Goal: Check status: Check status

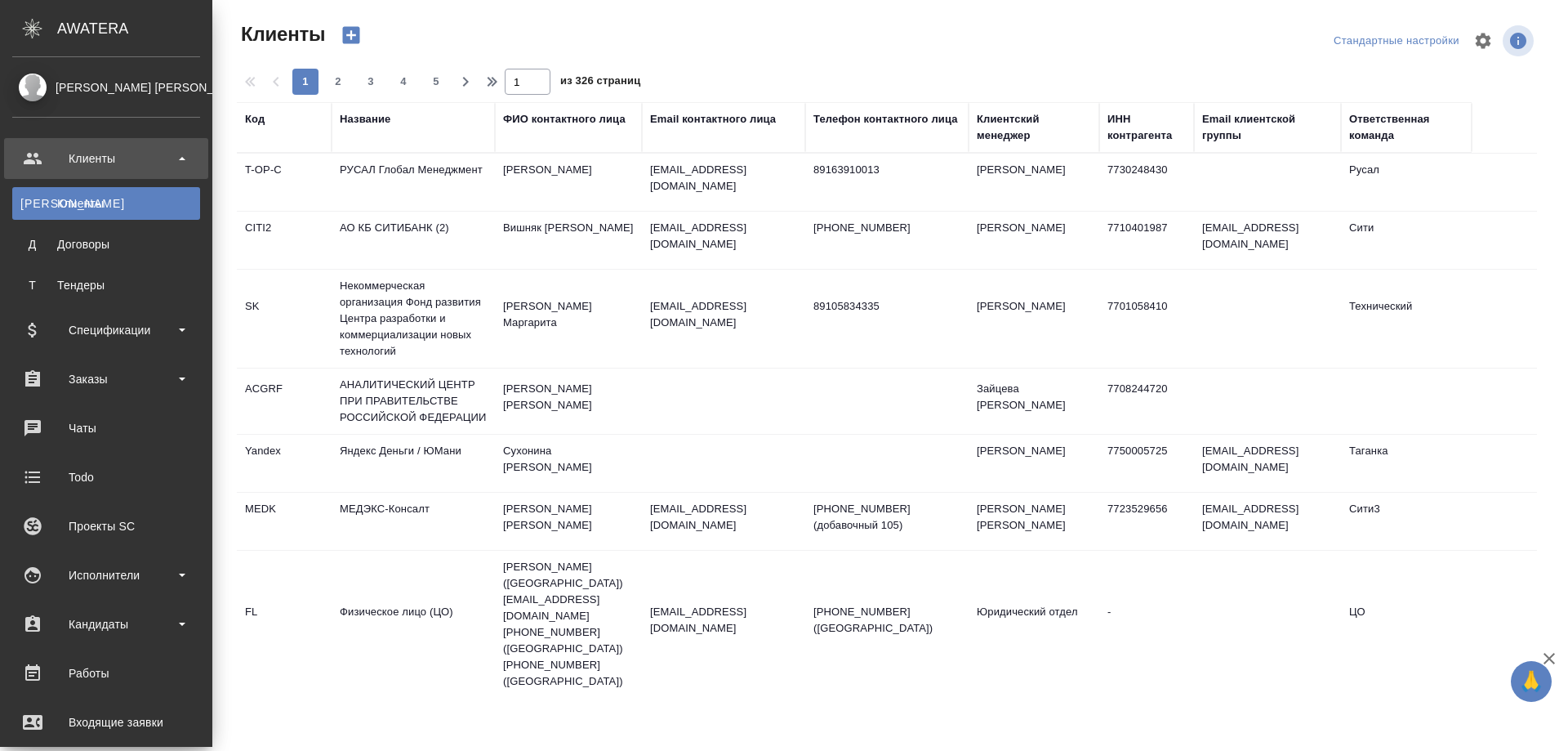
select select "RU"
click at [87, 371] on div "Заказы" at bounding box center [107, 379] width 188 height 24
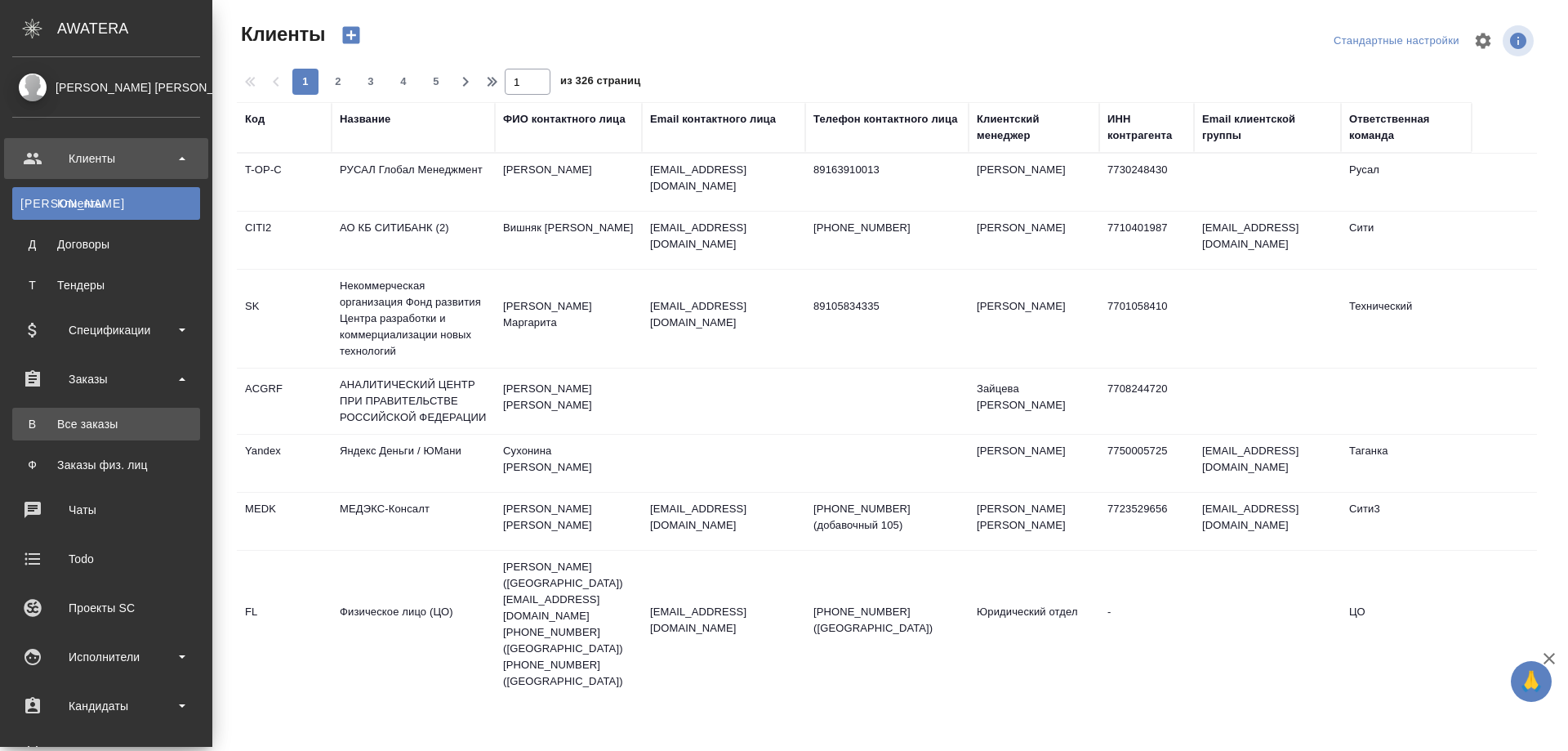
click at [100, 422] on div "Все заказы" at bounding box center [107, 423] width 172 height 16
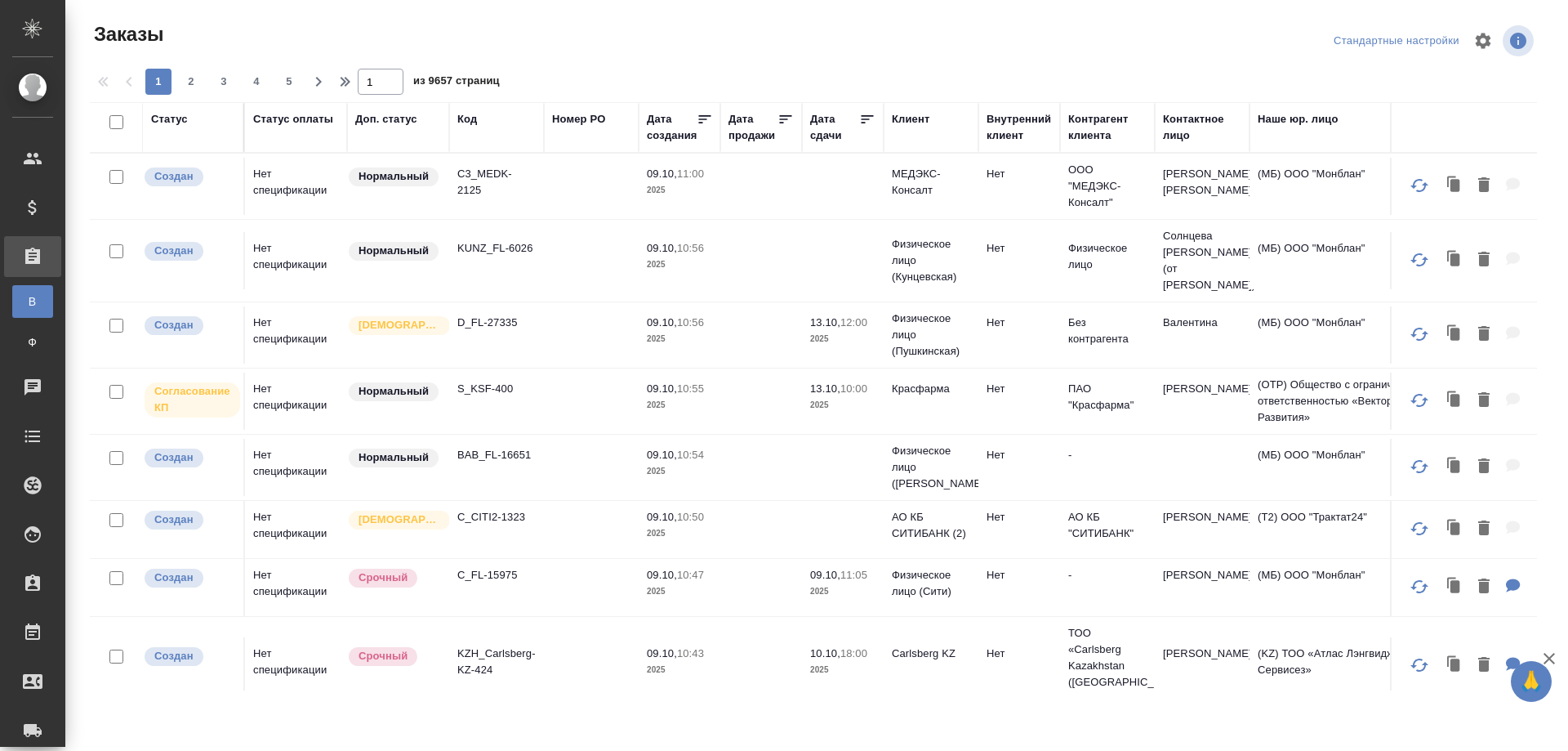
click at [430, 723] on div ".cls-1 fill:#fff; AWATERA Smotraeva Evgenia Клиенты Спецификации Заказы В Все з…" at bounding box center [784, 375] width 1568 height 751
click at [468, 115] on div "Код" at bounding box center [467, 119] width 20 height 16
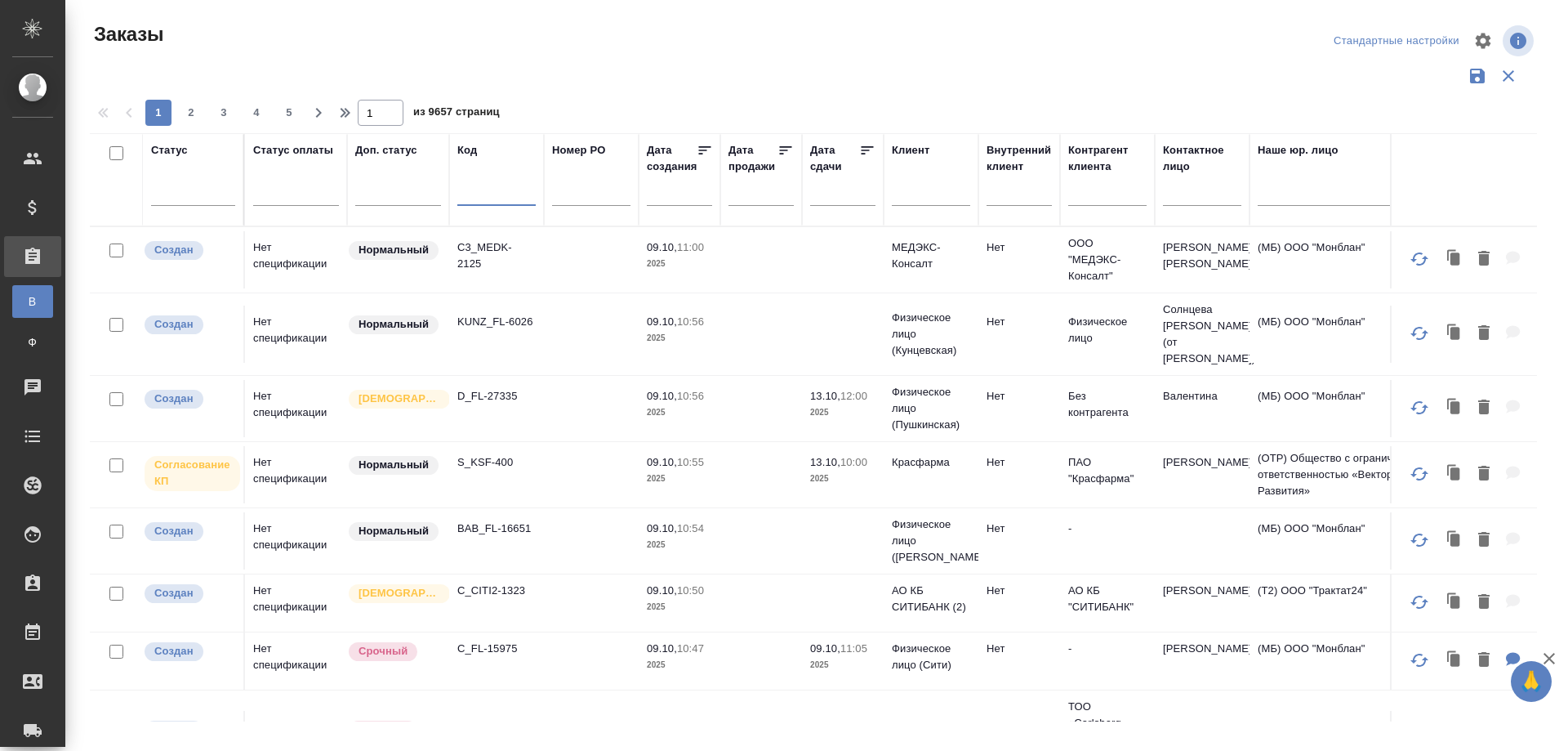
click at [474, 201] on input "text" at bounding box center [497, 195] width 79 height 21
paste input "VISA_FL-372"
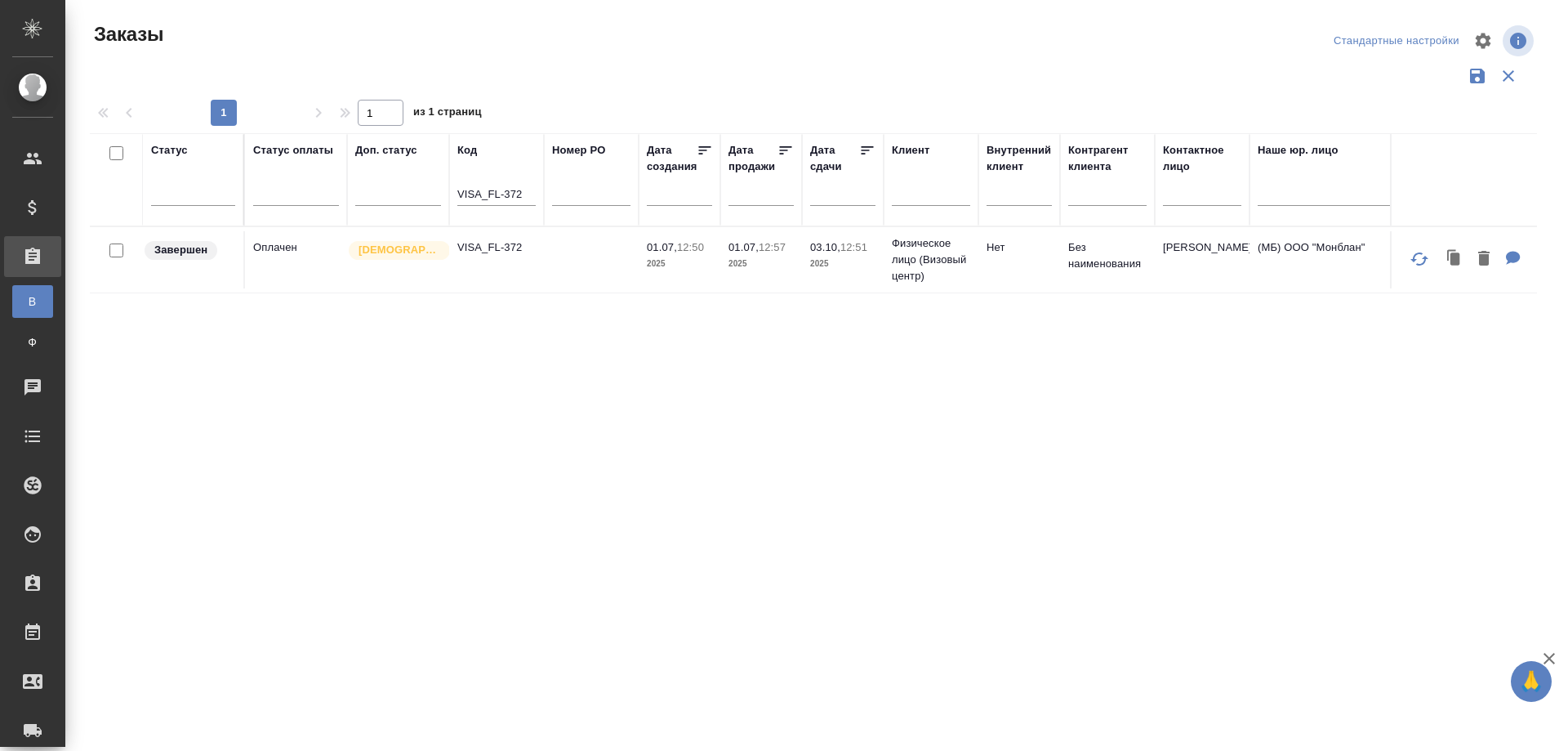
click at [476, 264] on td "VISA_FL-372" at bounding box center [497, 260] width 95 height 57
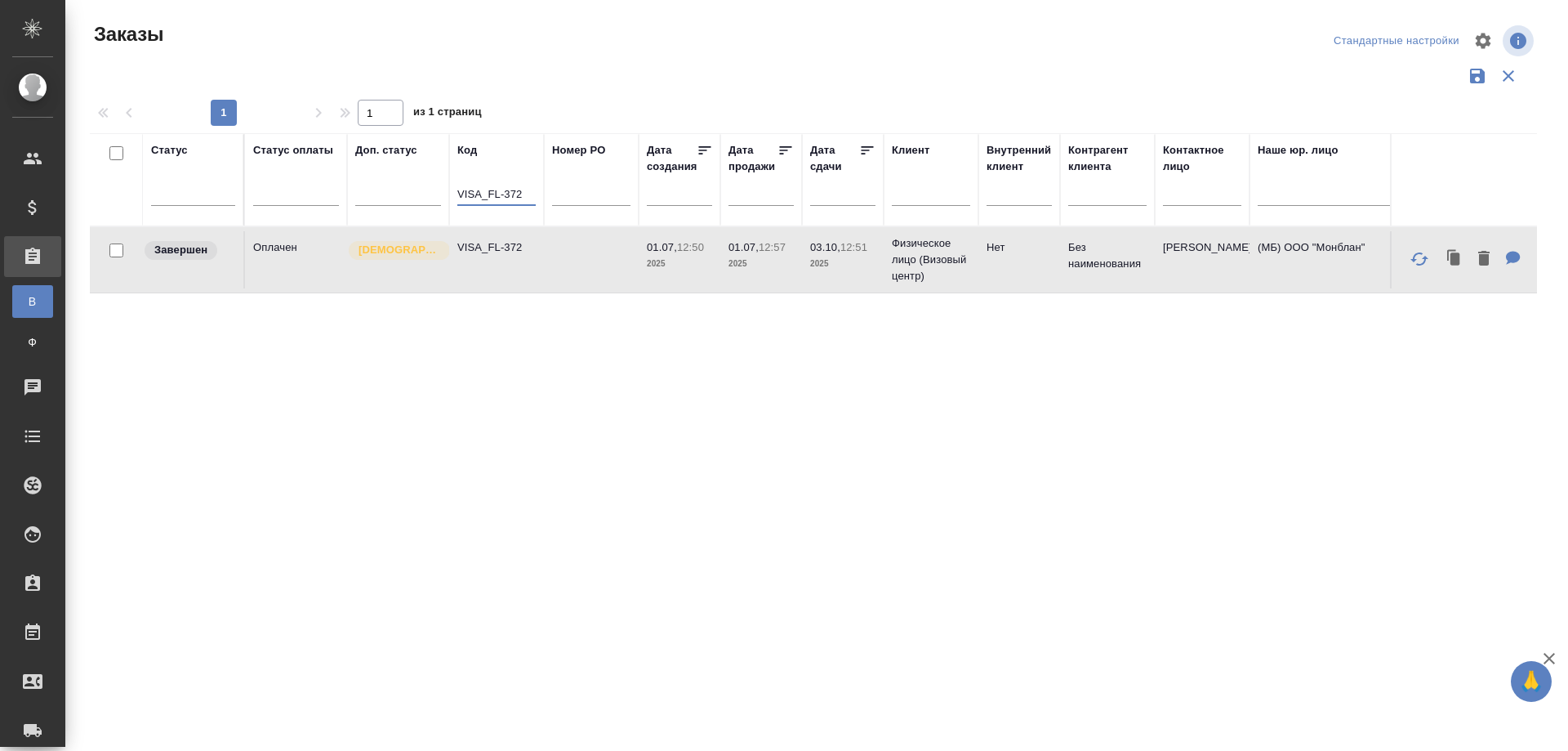
drag, startPoint x: 458, startPoint y: 191, endPoint x: 576, endPoint y: 198, distance: 118.2
click at [576, 198] on tr "Статус Статус оплаты Доп. статус Код VISA_FL-372 Номер PO Дата создания Дата пр…" at bounding box center [1456, 180] width 2734 height 93
paste input "KZH_UIHK-7"
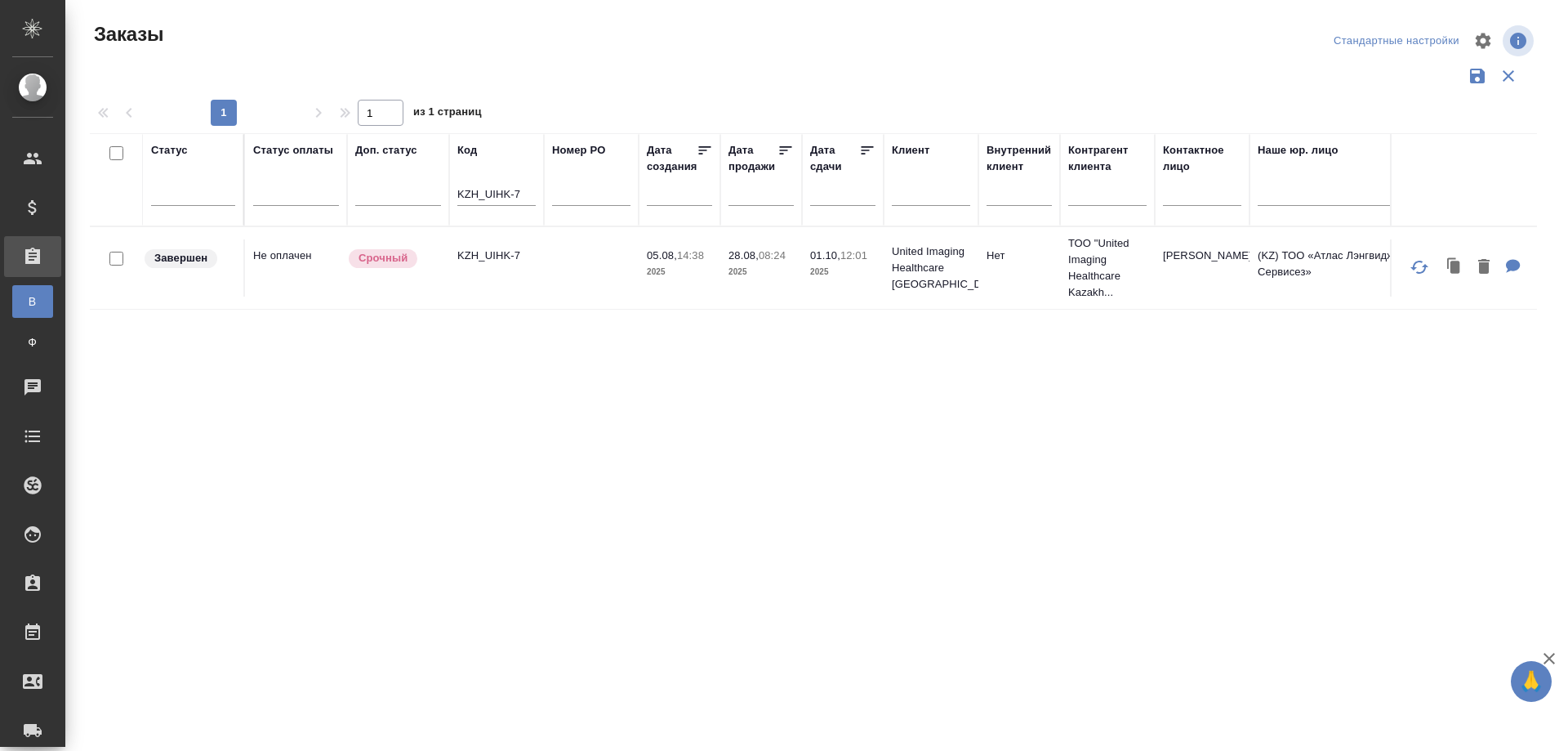
click at [510, 286] on td "KZH_UIHK-7" at bounding box center [497, 268] width 95 height 57
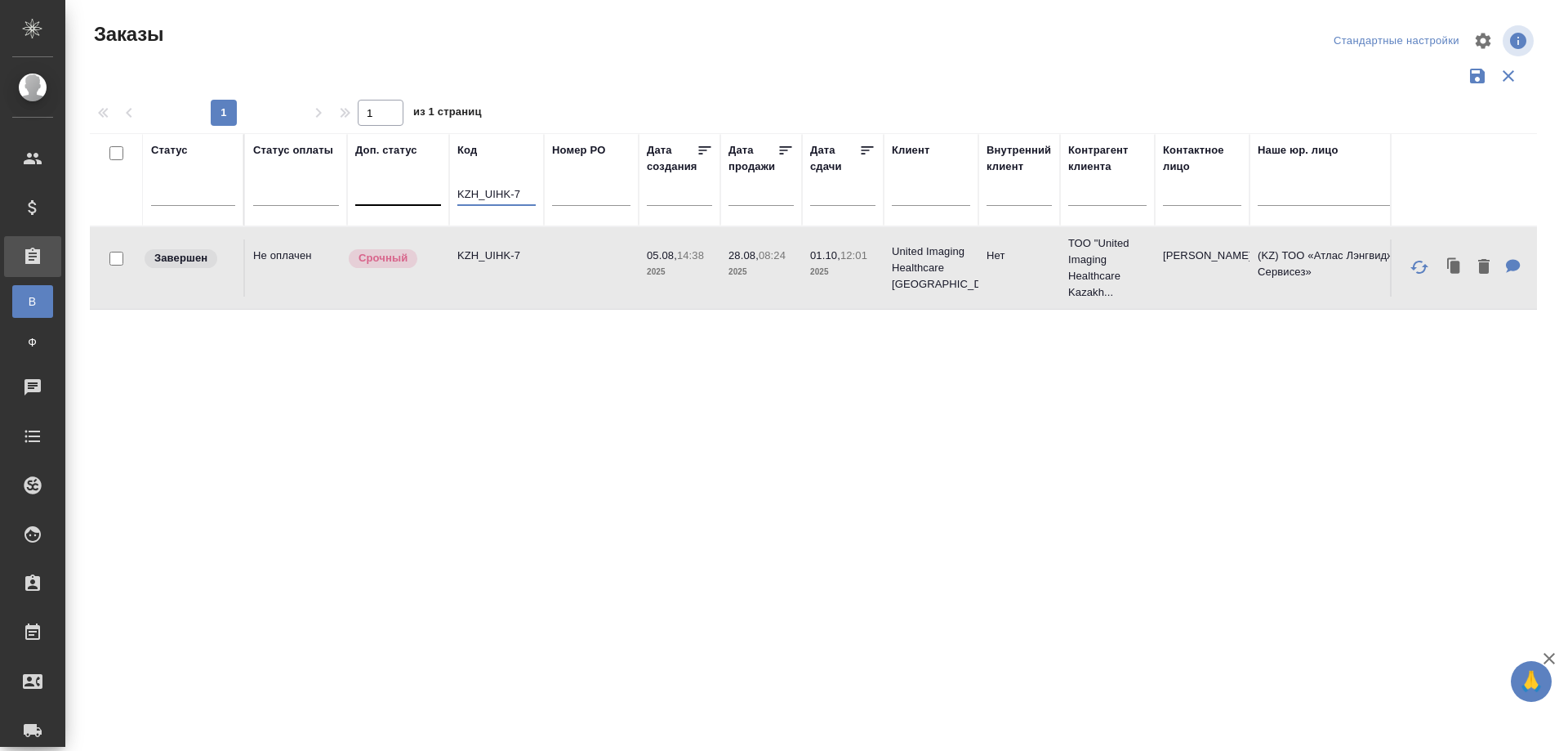
drag, startPoint x: 518, startPoint y: 192, endPoint x: 437, endPoint y: 197, distance: 81.2
click at [437, 197] on tr "Статус Статус оплаты Доп. статус Код KZH_UIHK-7 Номер PO Дата создания Дата про…" at bounding box center [1456, 180] width 2734 height 93
paste input "S_spl-5"
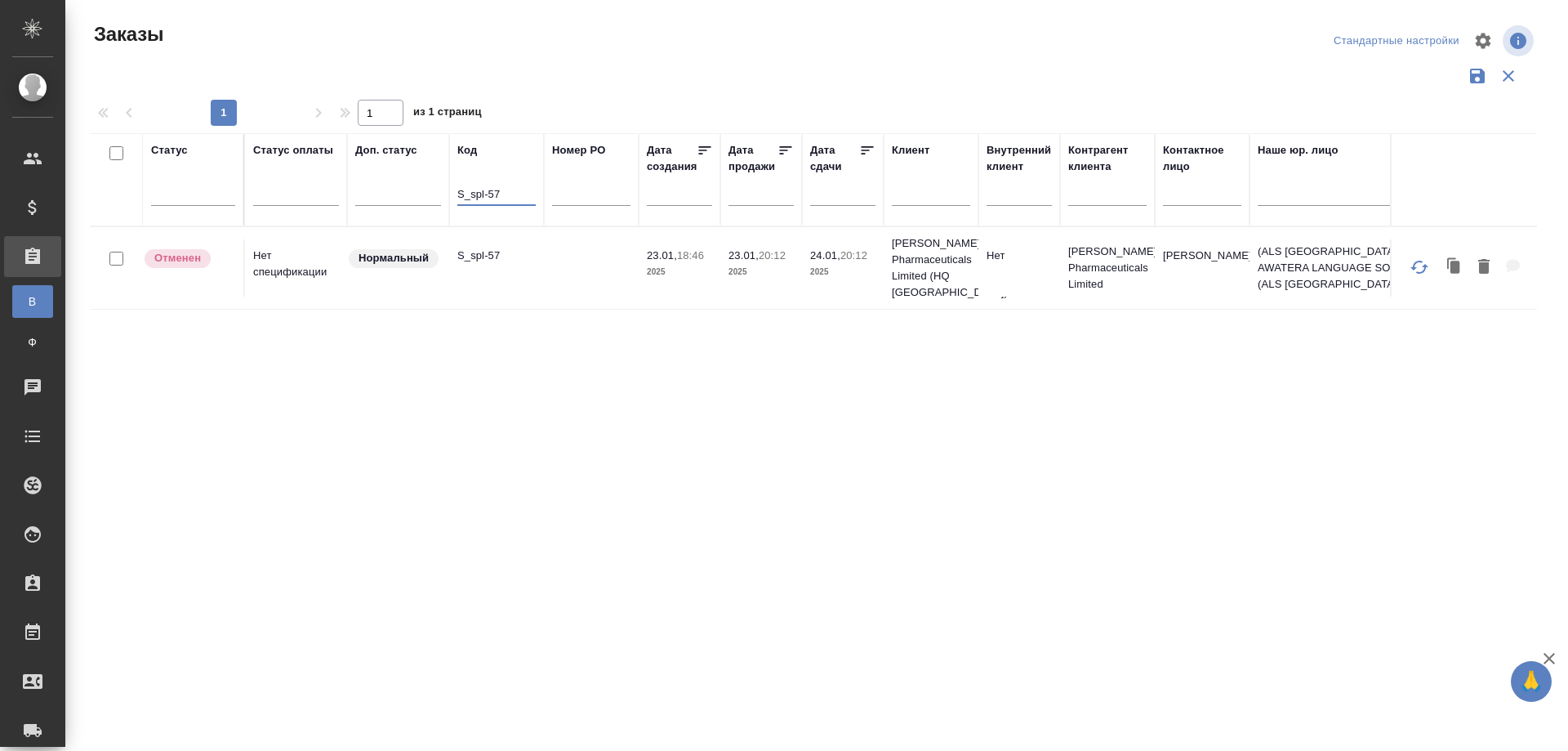
click at [486, 297] on tr "Отменен Нет спецификации Нормальный S_spl-57 23.01, 18:46 2025 23.01, 20:12 202…" at bounding box center [1456, 269] width 2734 height 82
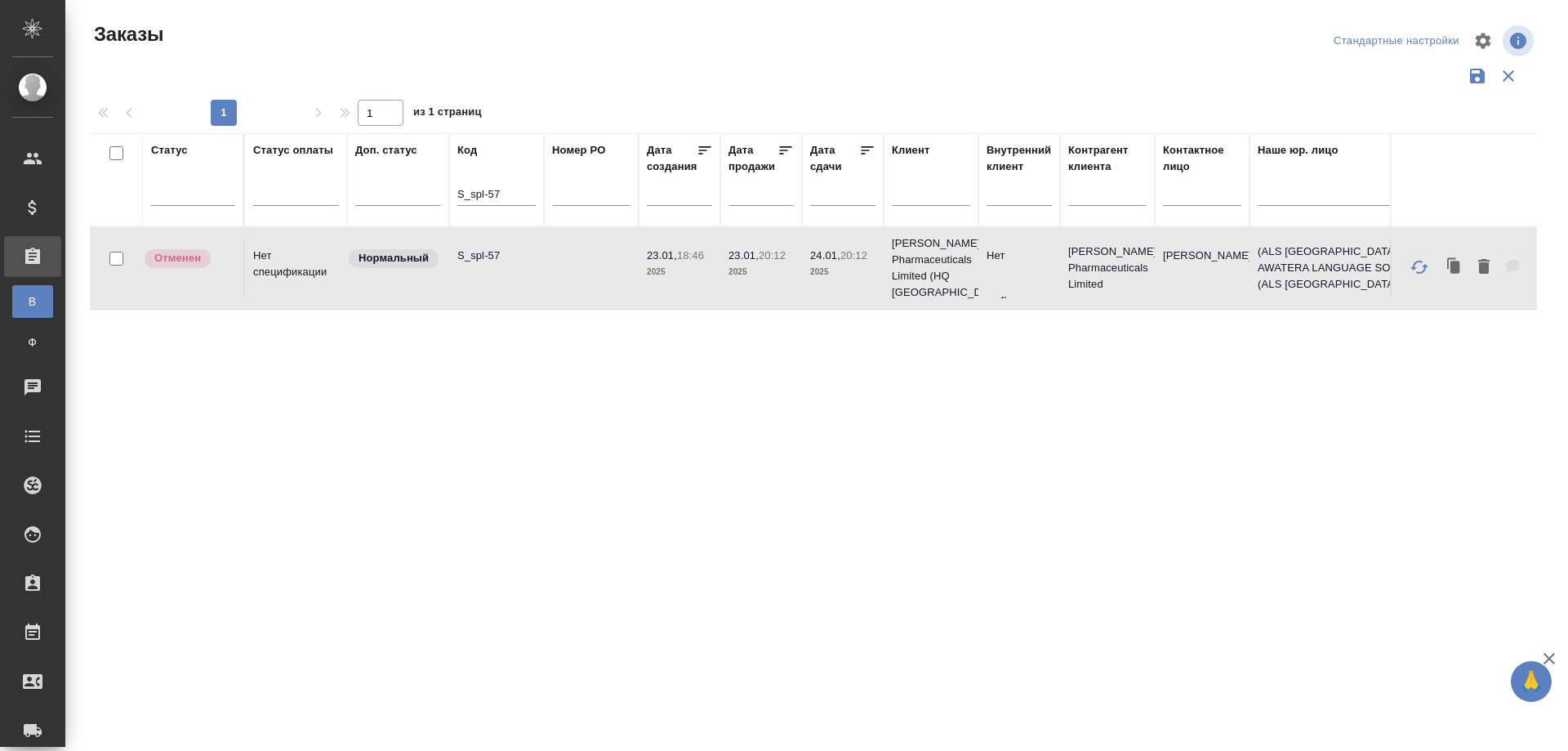
click at [486, 297] on tr "Отменен Нет спецификации Нормальный S_spl-57 23.01, 18:46 2025 23.01, 20:12 202…" at bounding box center [1456, 269] width 2734 height 82
drag, startPoint x: 504, startPoint y: 189, endPoint x: 426, endPoint y: 192, distance: 78.1
click at [426, 192] on tr "Статус Статус оплаты Доп. статус Код S_spl-57 Номер PO Дата создания Дата прода…" at bounding box center [1456, 180] width 2734 height 93
paste input "T-OP-C-24025"
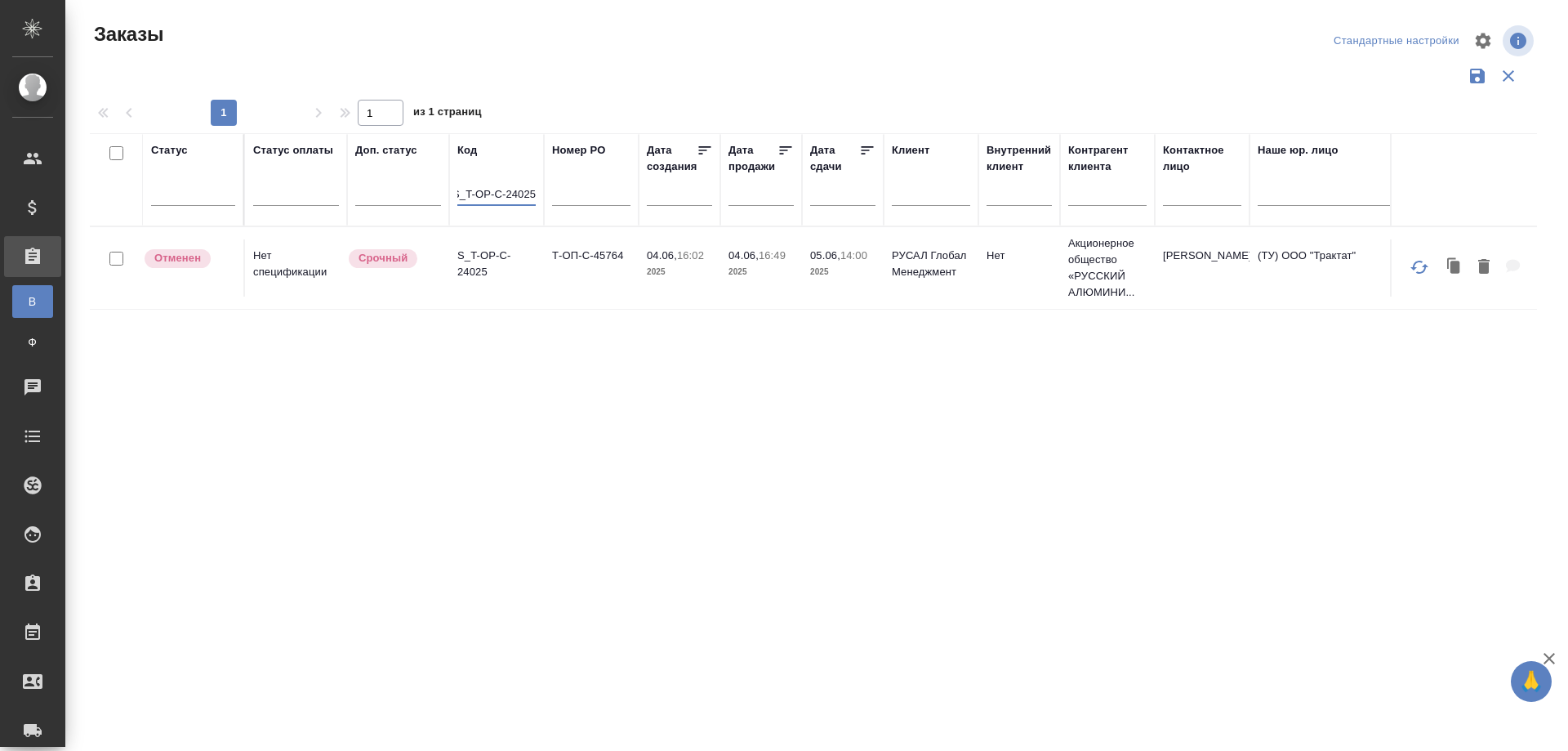
type input "S_T-OP-C-24025"
click at [500, 292] on td "S_T-OP-C-24025" at bounding box center [497, 268] width 95 height 57
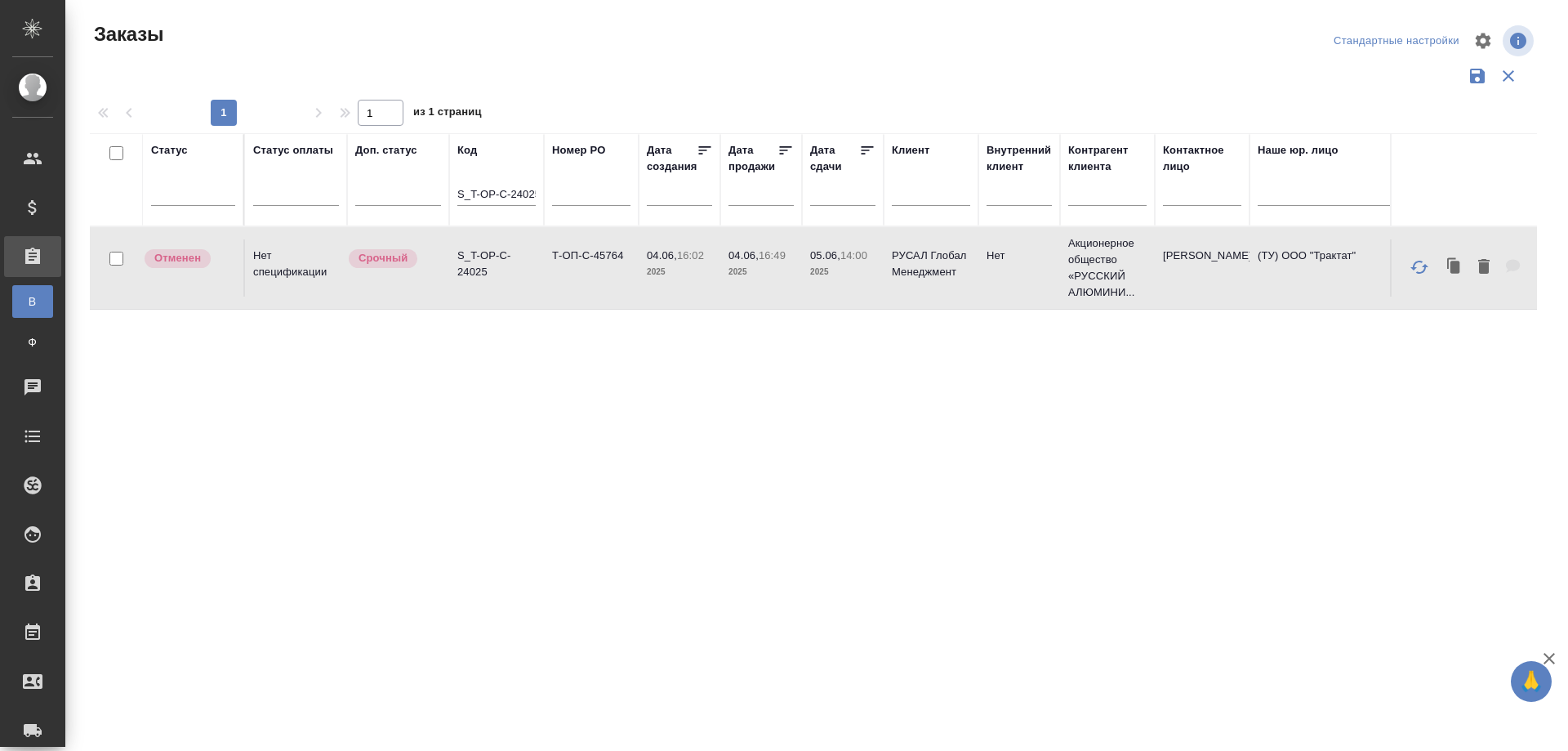
click at [500, 292] on td "S_T-OP-C-24025" at bounding box center [497, 268] width 95 height 57
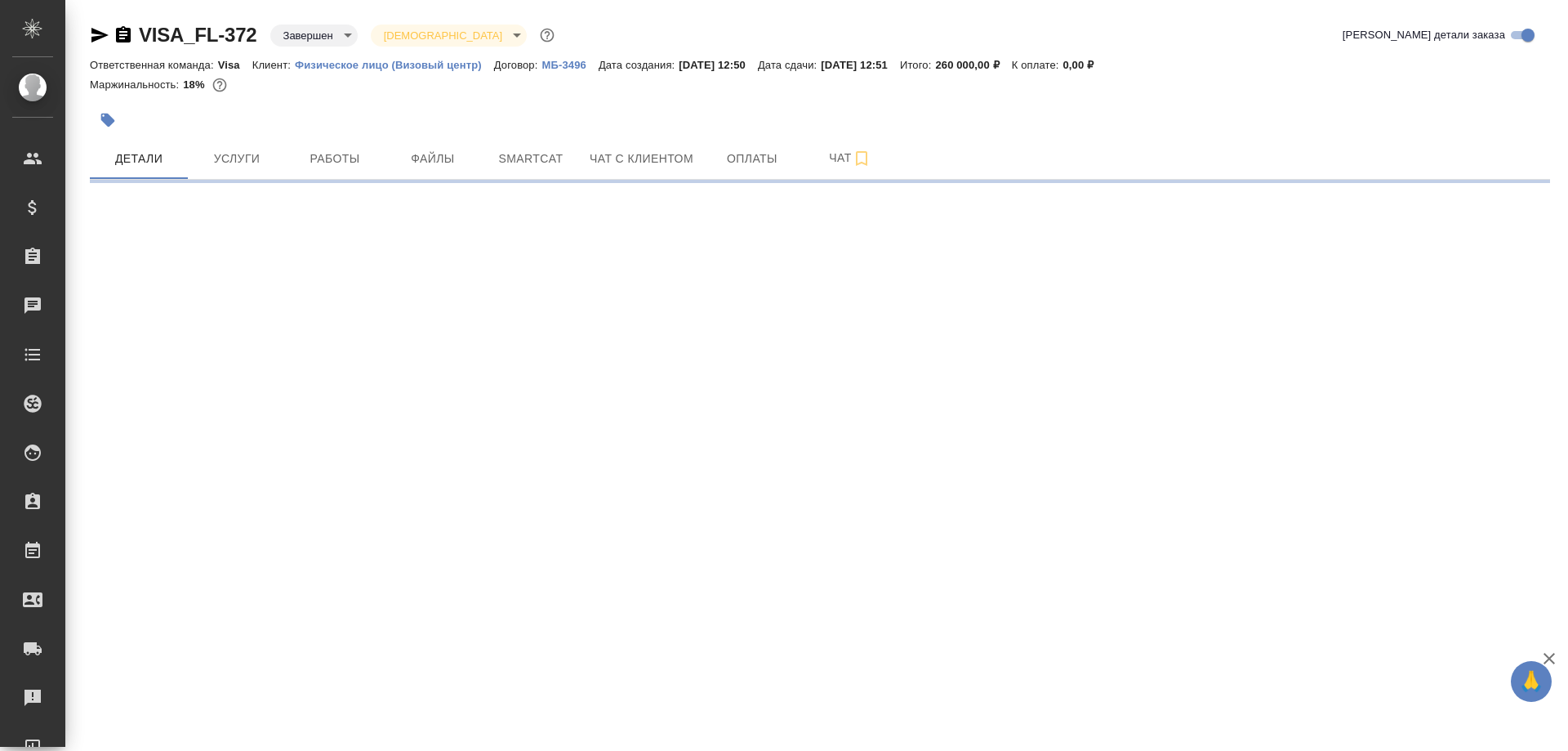
select select "RU"
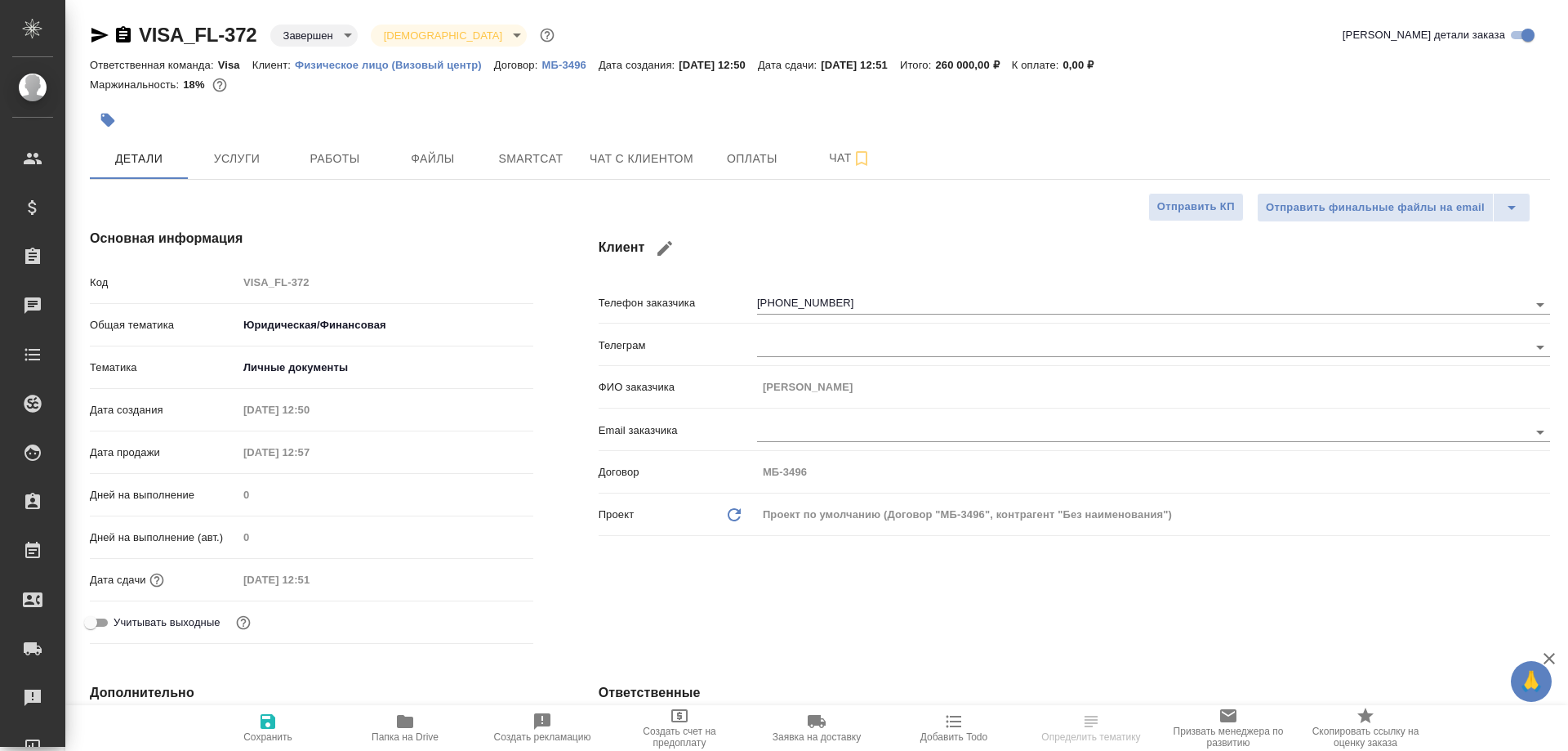
type textarea "x"
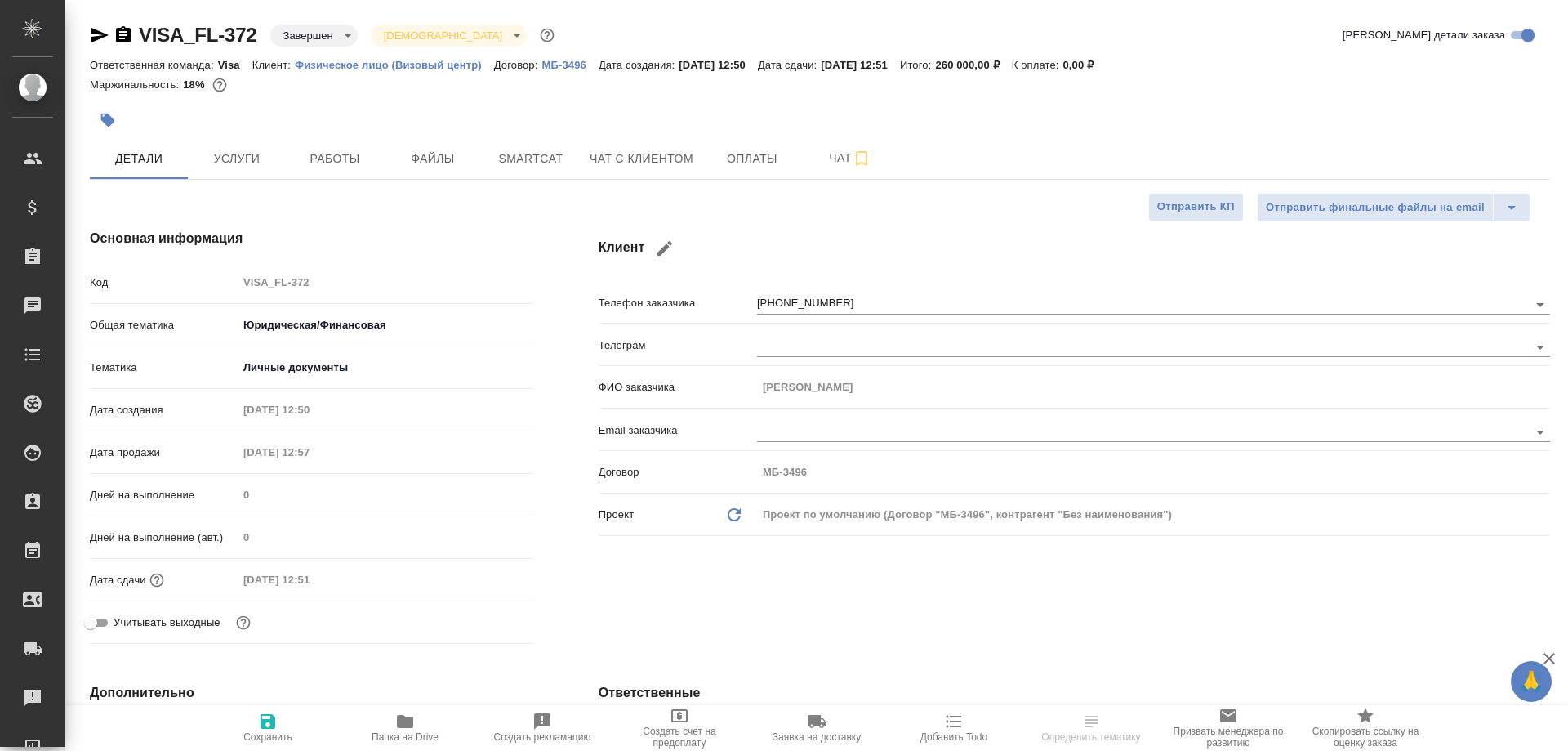
type textarea "x"
click at [828, 162] on span "Чат" at bounding box center [850, 158] width 79 height 21
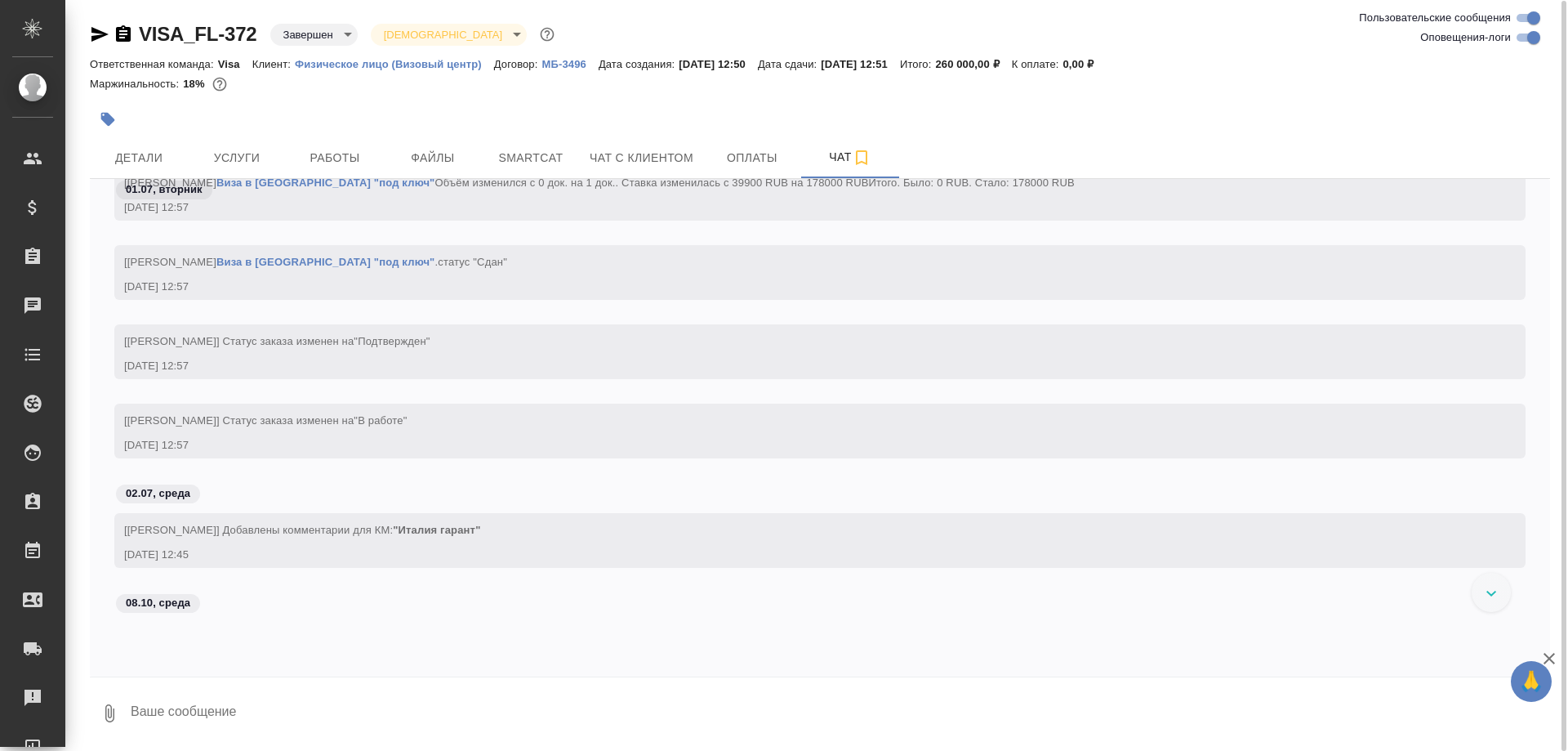
scroll to position [327, 0]
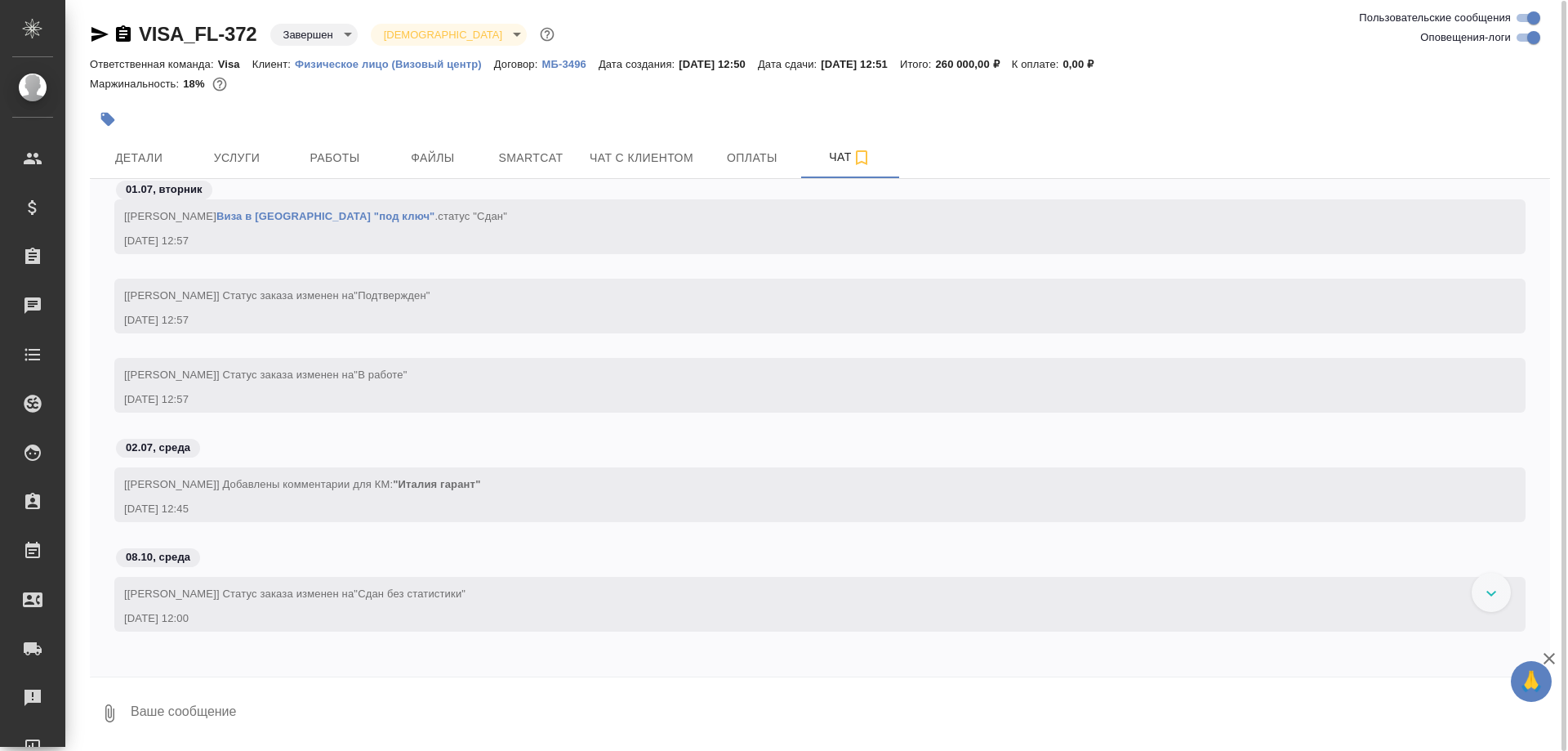
drag, startPoint x: 360, startPoint y: 724, endPoint x: 511, endPoint y: 453, distance: 310.2
click at [360, 720] on textarea at bounding box center [839, 713] width 1421 height 55
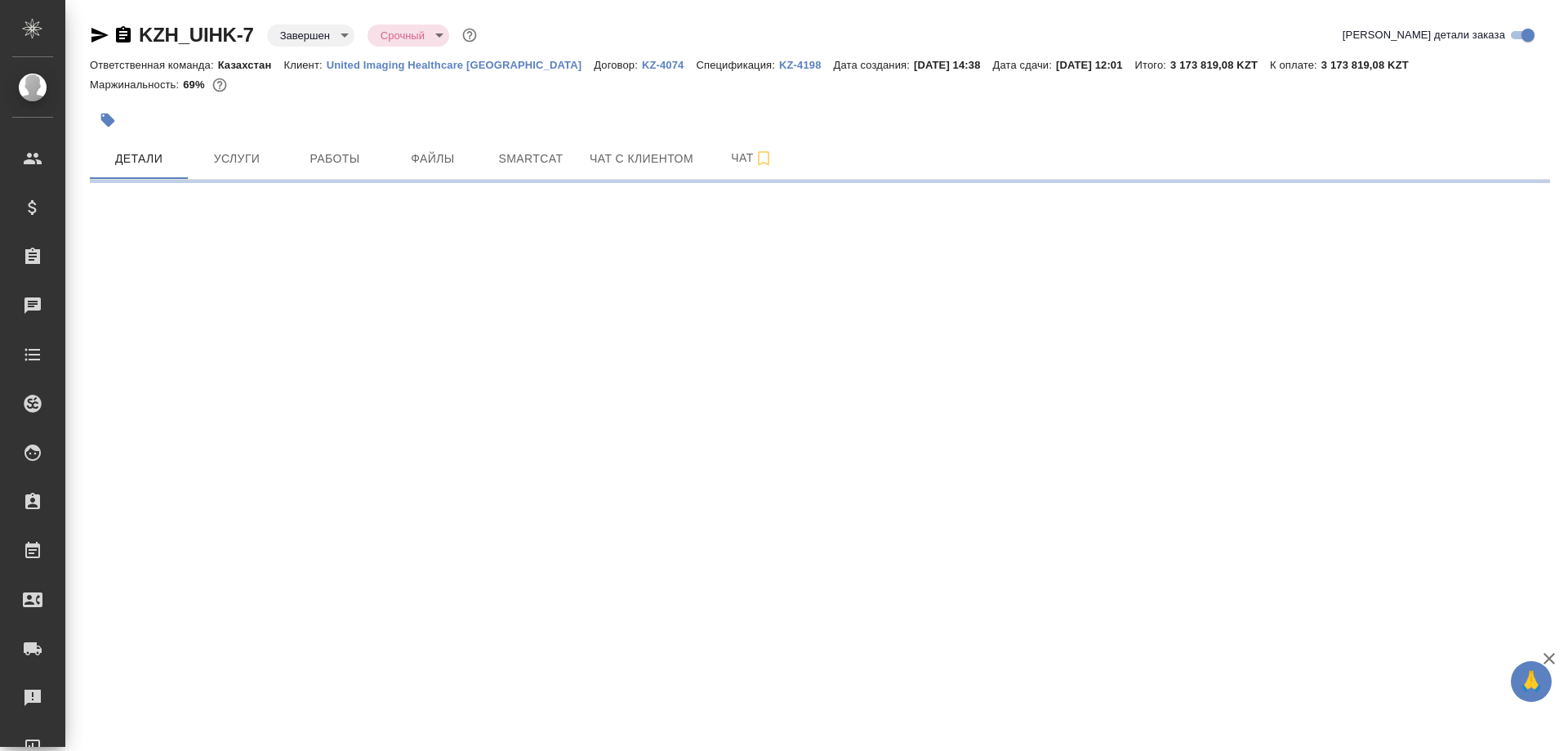
select select "RU"
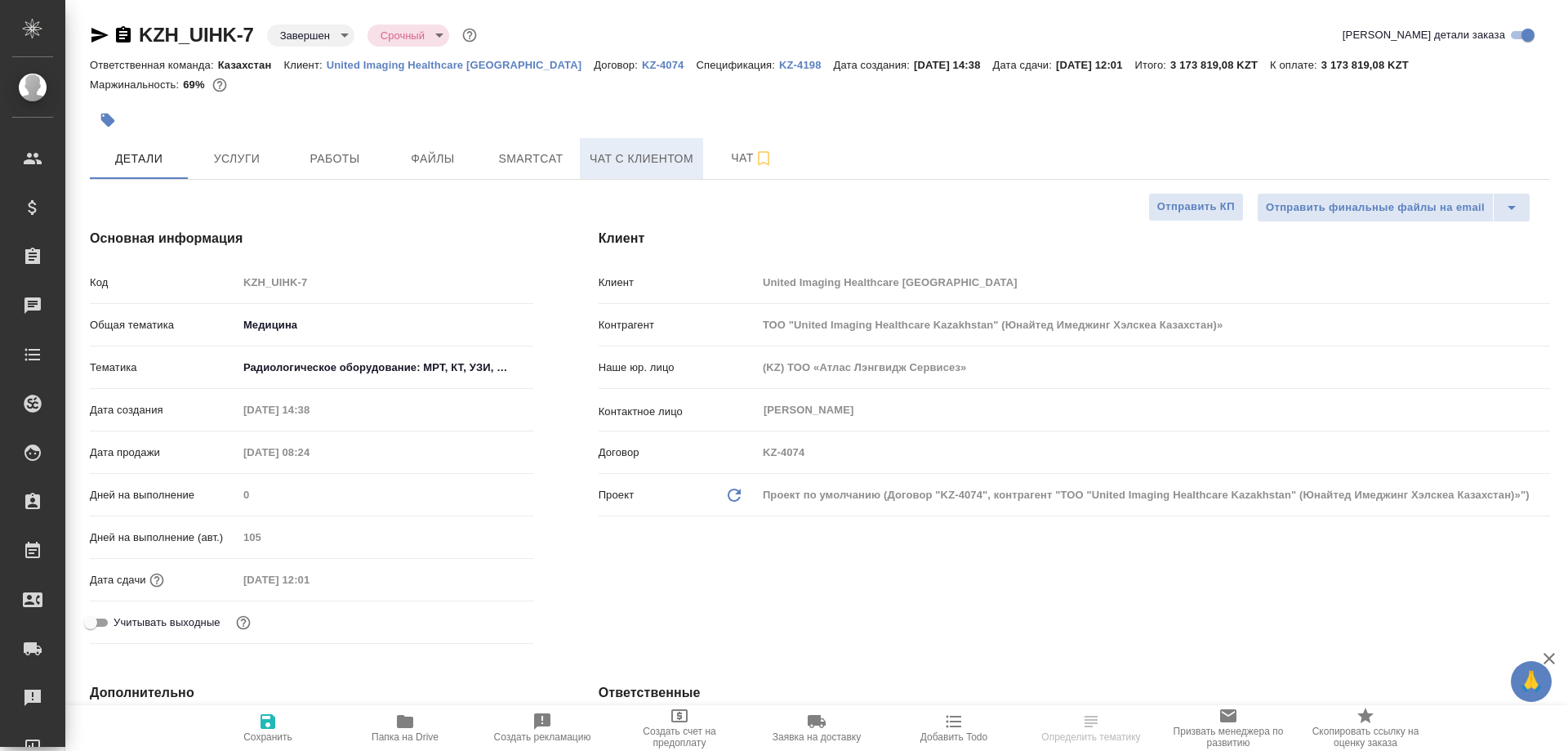
type textarea "x"
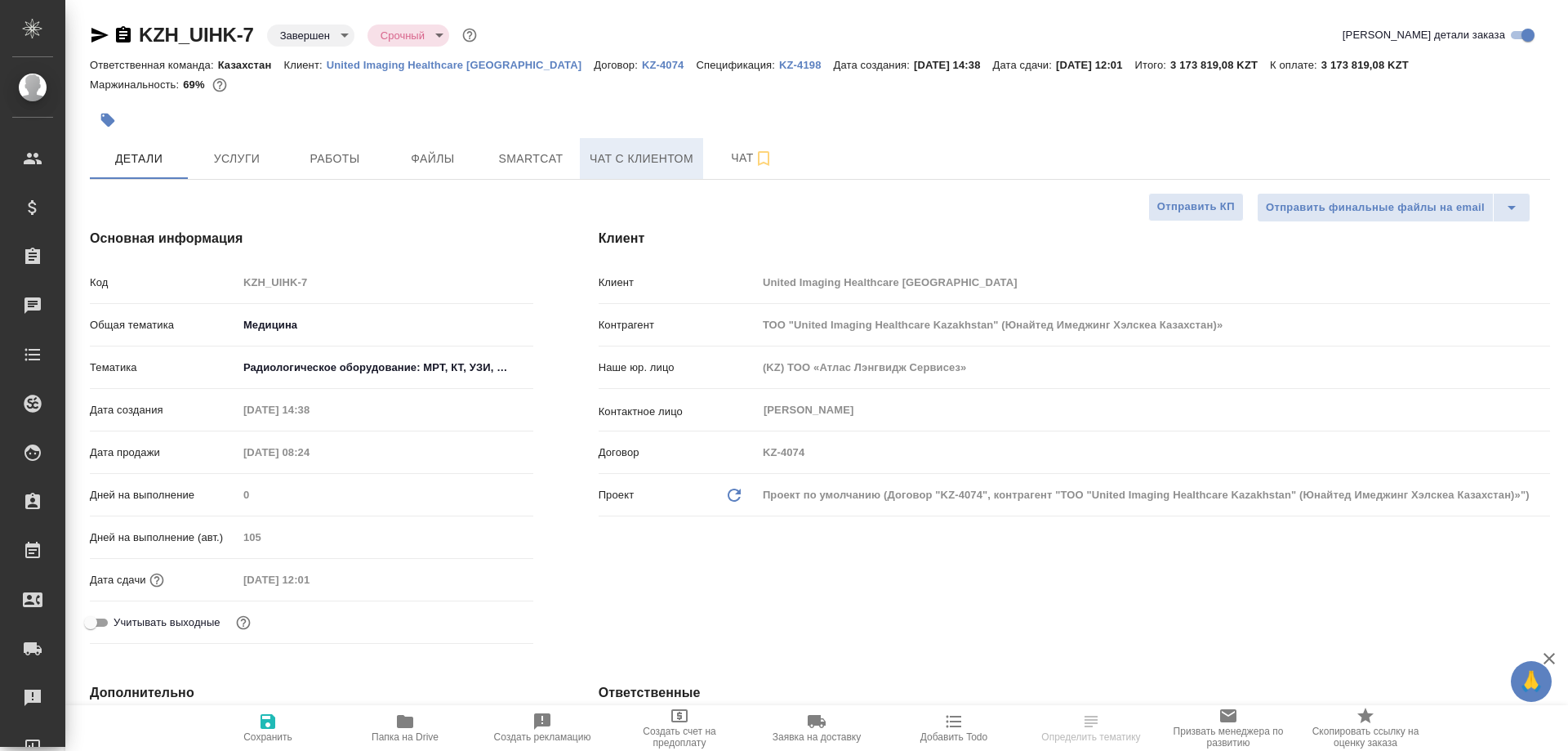
type textarea "x"
click at [733, 165] on span "Чат" at bounding box center [753, 158] width 79 height 21
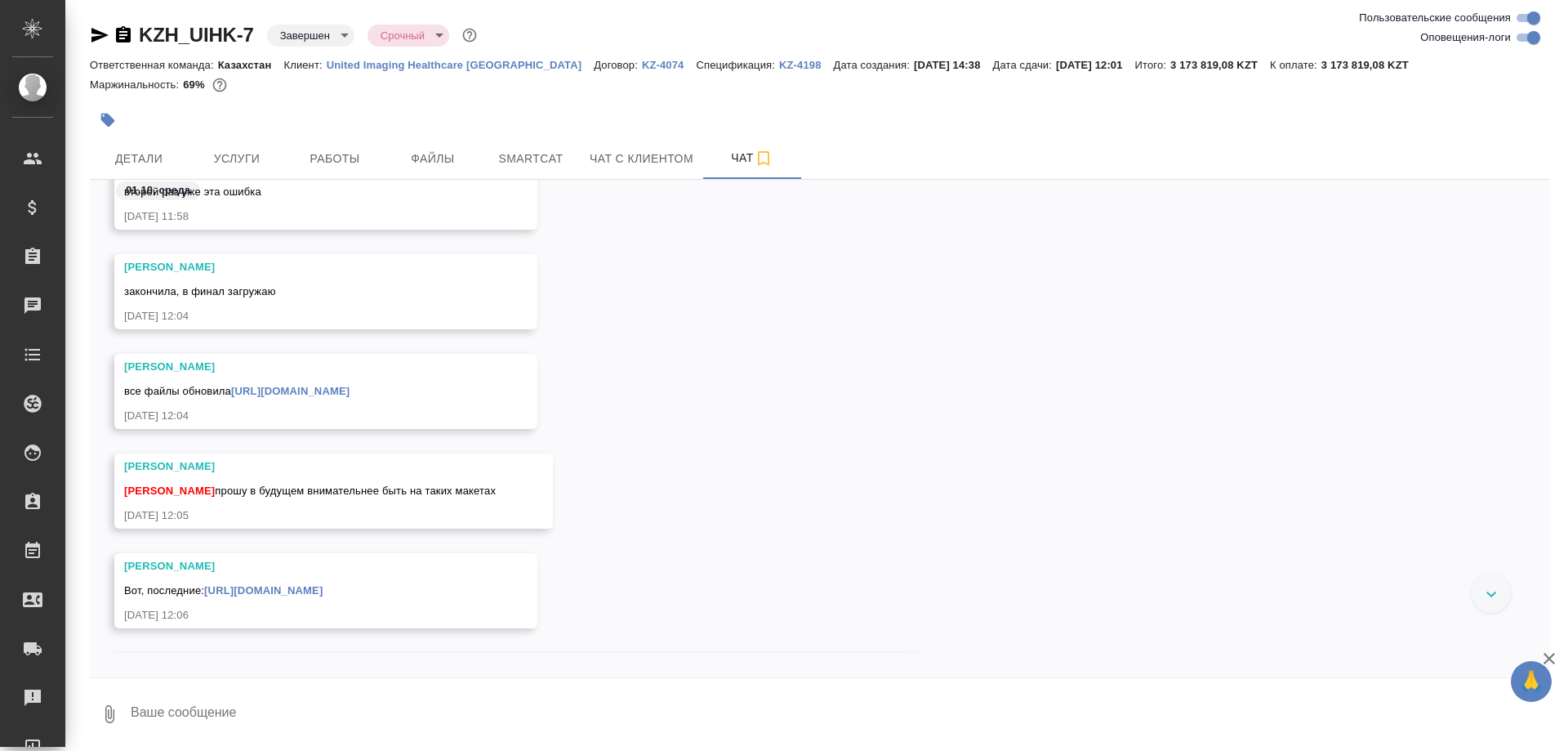
scroll to position [27228, 0]
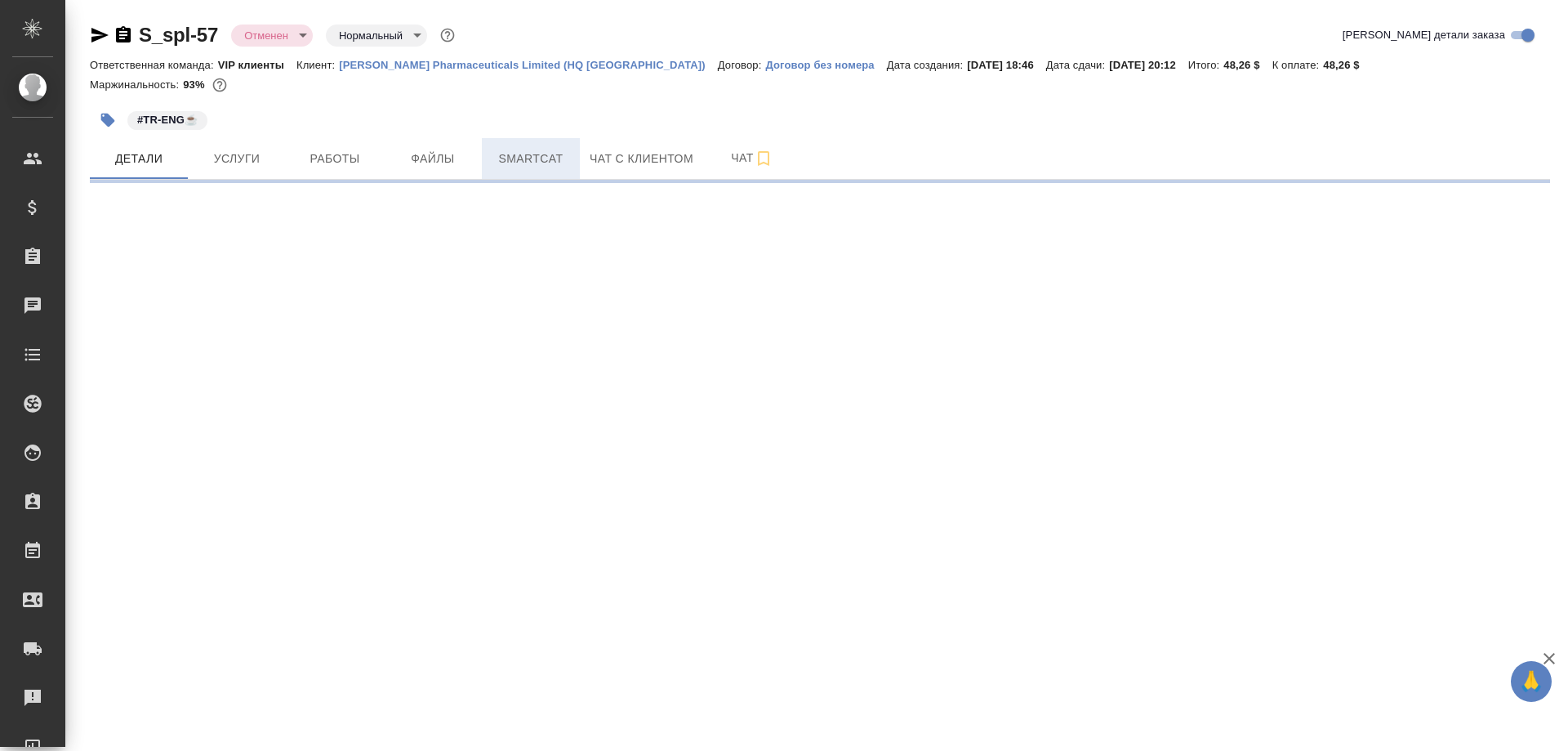
select select "RU"
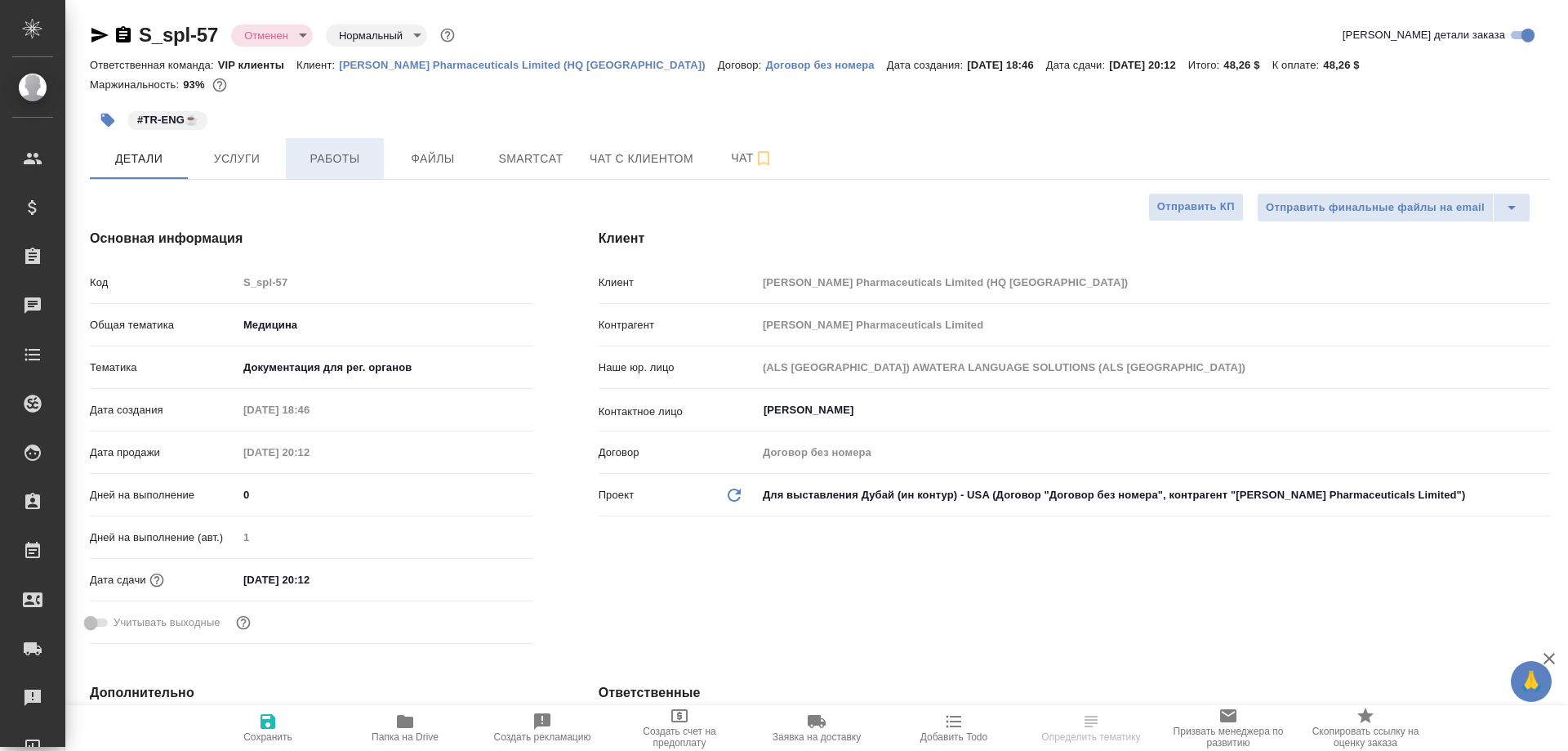
type textarea "x"
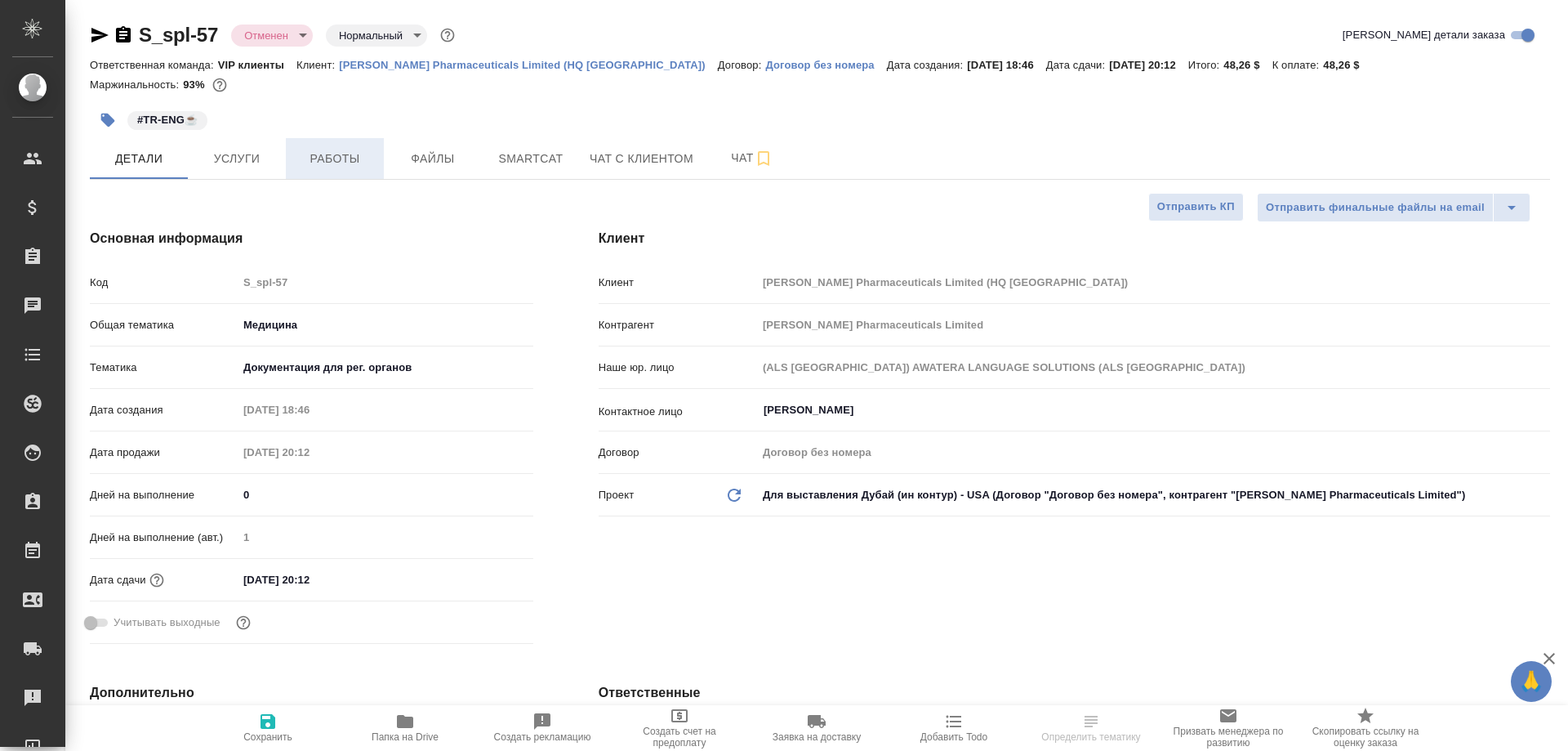
type textarea "x"
click at [337, 150] on span "Работы" at bounding box center [335, 158] width 79 height 21
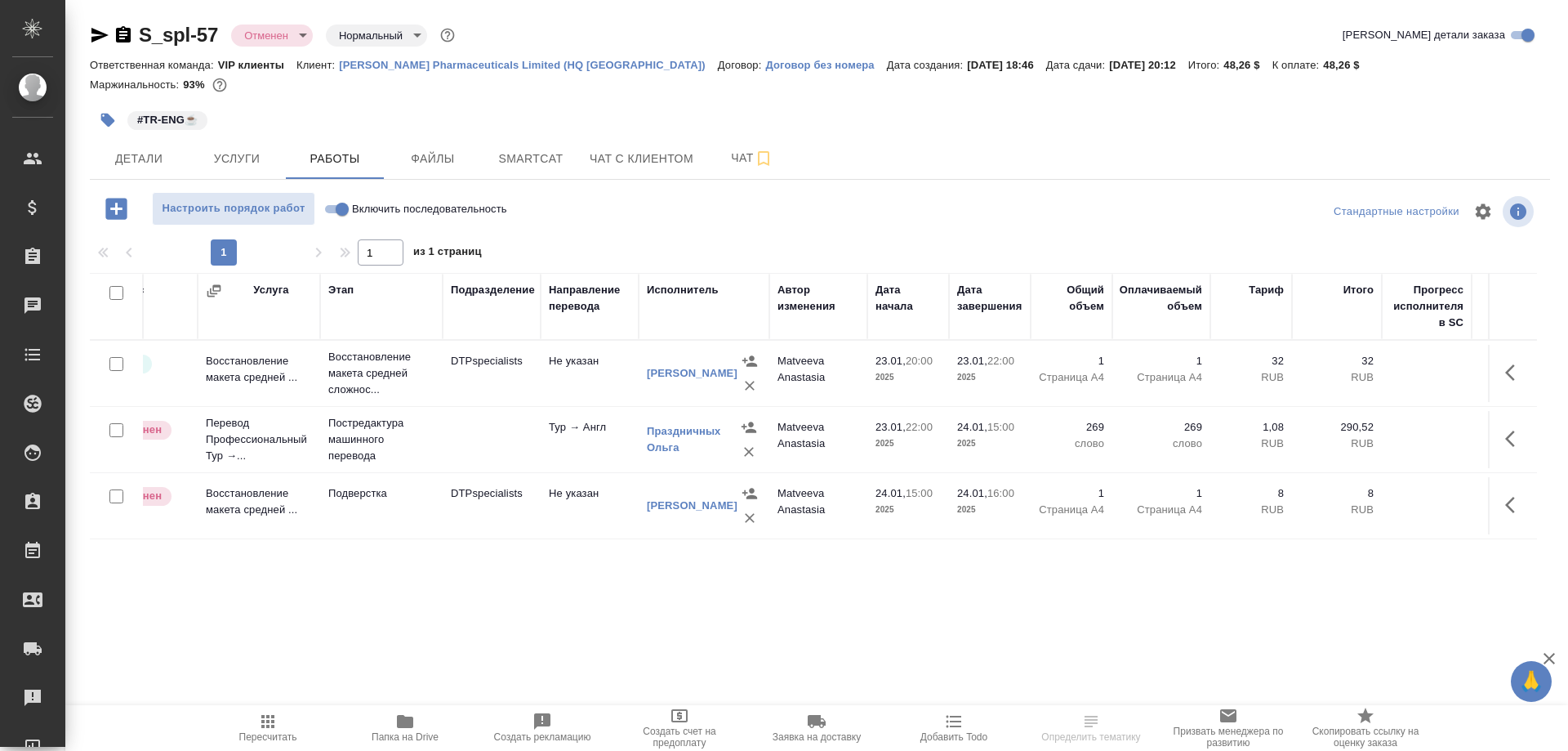
scroll to position [0, 224]
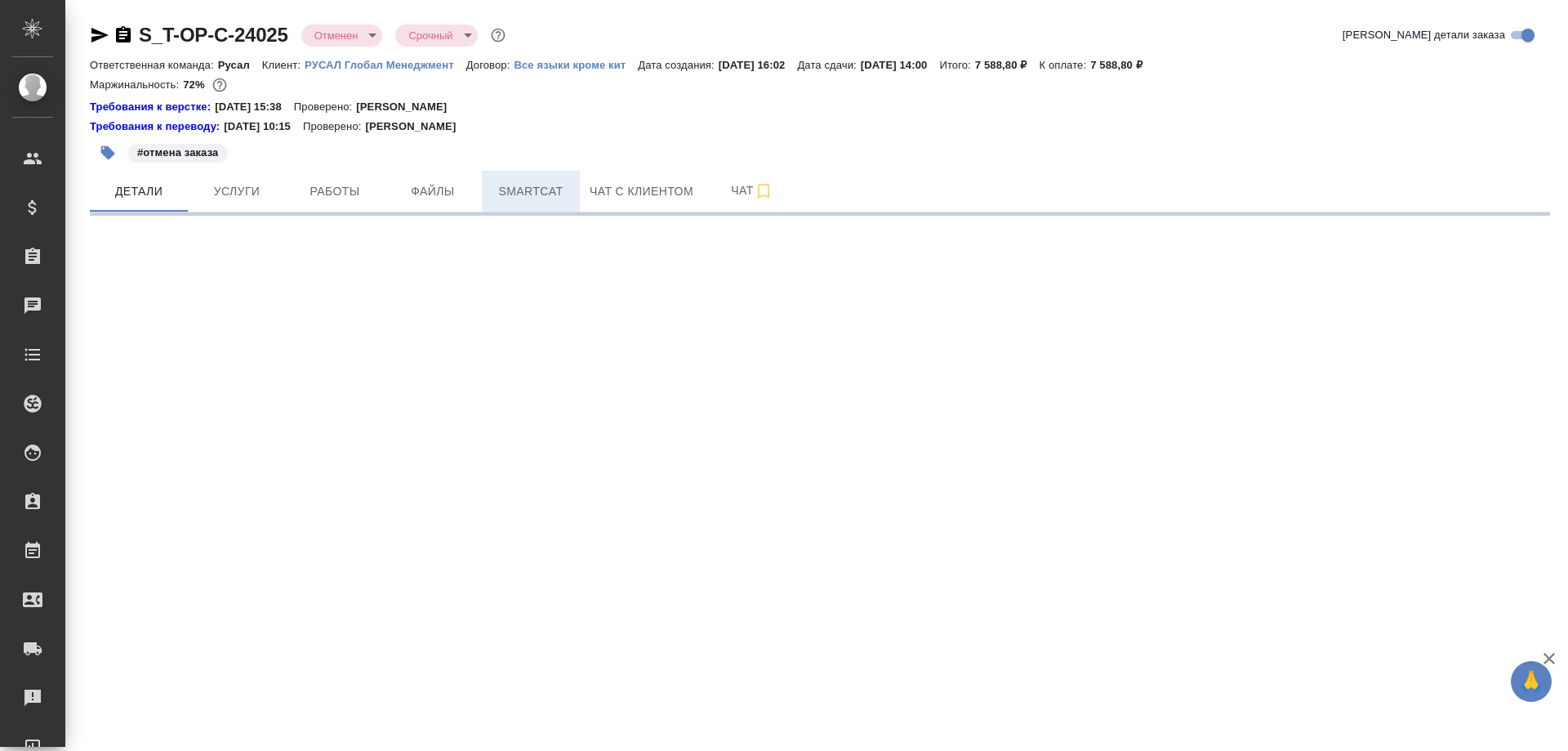
select select "RU"
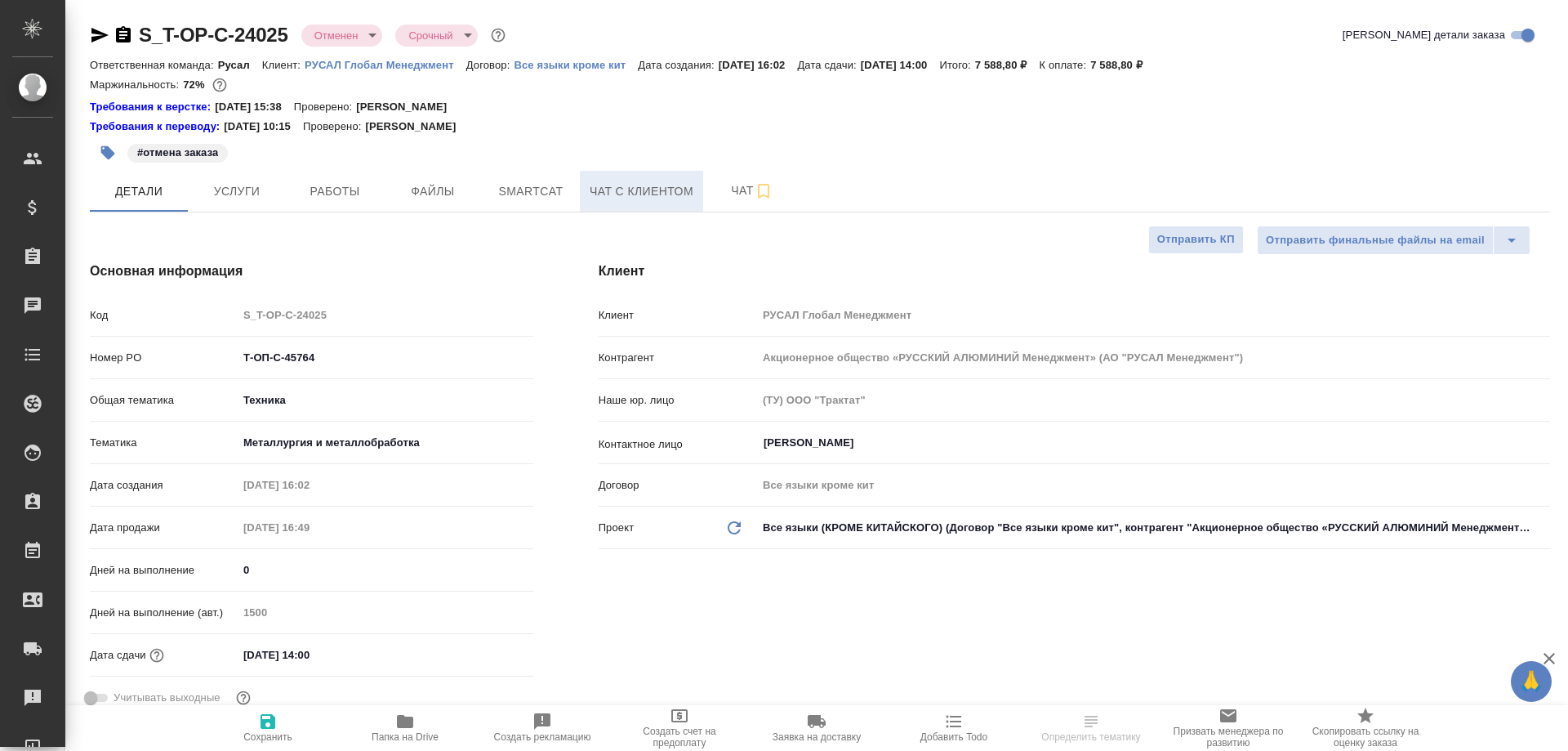
type textarea "x"
click at [323, 199] on span "Работы" at bounding box center [335, 192] width 79 height 21
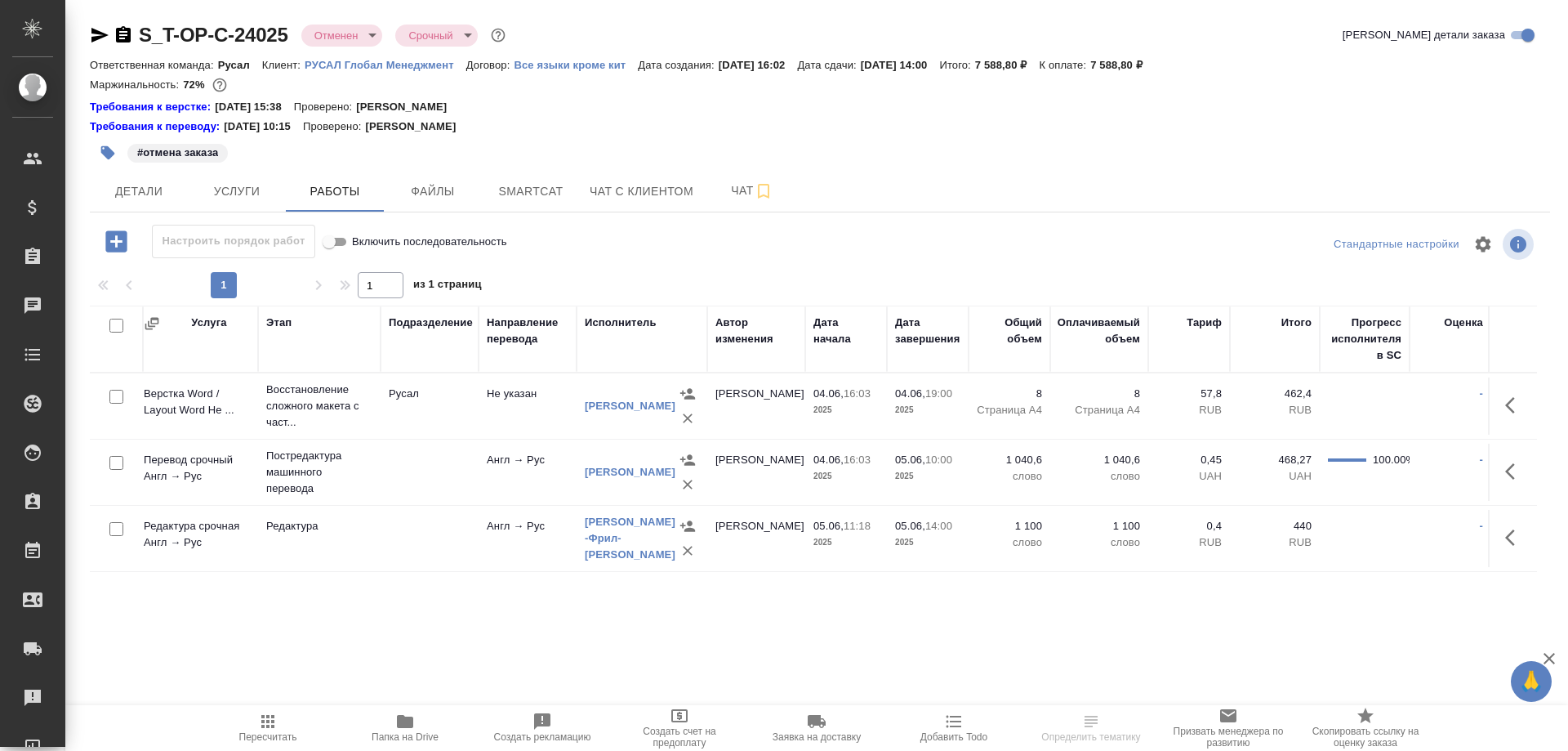
scroll to position [0, 207]
